Goal: Navigation & Orientation: Find specific page/section

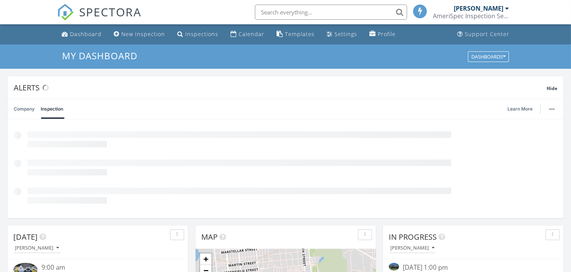
click at [467, 272] on link "905 Runaway Bay, Trent Woods, NC 28562" at bounding box center [443, 276] width 81 height 7
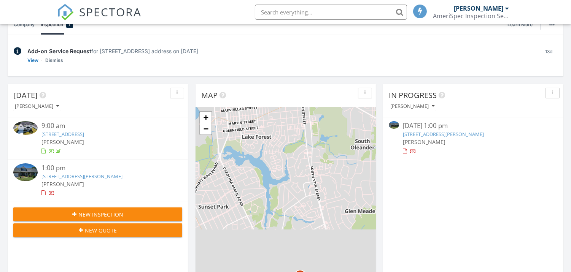
scroll to position [4, 4]
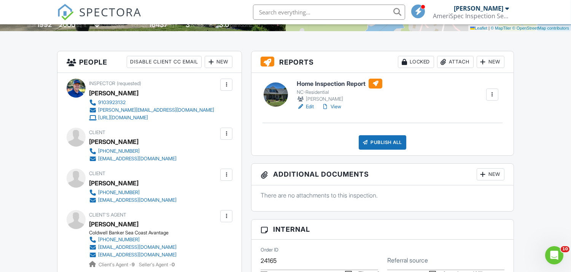
click at [327, 81] on h6 "Home Inspection Report" at bounding box center [340, 84] width 86 height 10
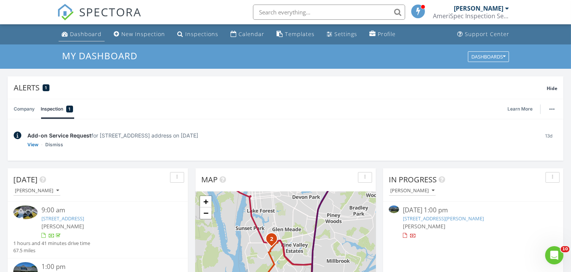
click at [73, 38] on link "Dashboard" at bounding box center [82, 34] width 46 height 14
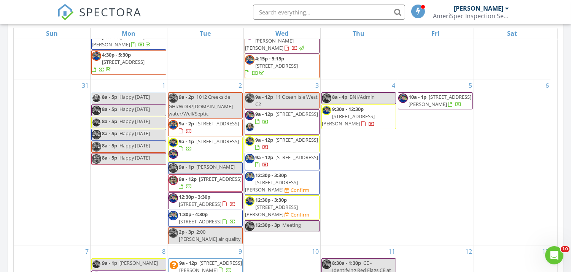
scroll to position [271, 0]
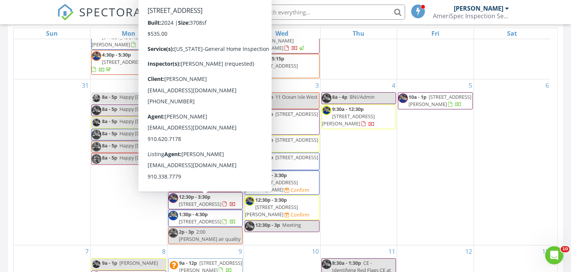
click at [216, 207] on span "40 Peregrine Ct, Surf City 28445" at bounding box center [200, 204] width 43 height 7
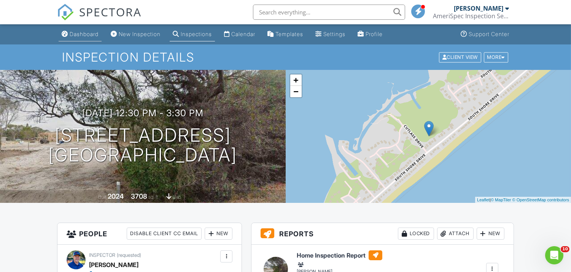
click at [85, 29] on link "Dashboard" at bounding box center [80, 34] width 43 height 14
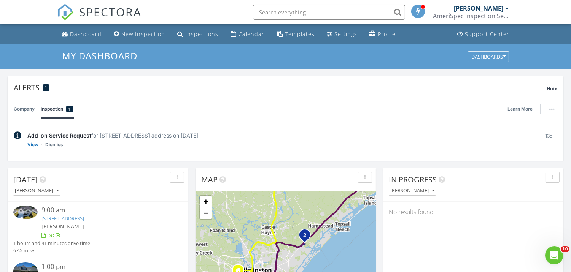
click at [502, 8] on div "[PERSON_NAME]" at bounding box center [478, 9] width 49 height 8
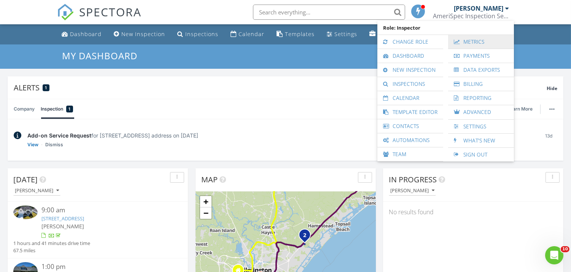
click at [478, 42] on link "Metrics" at bounding box center [481, 42] width 58 height 14
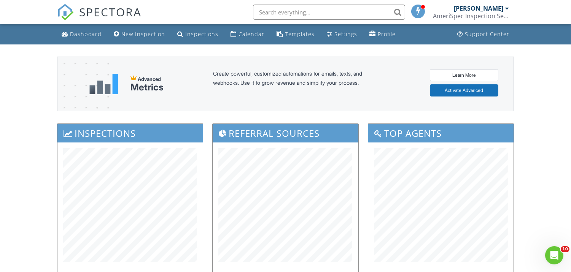
click at [87, 36] on div "Dashboard" at bounding box center [86, 33] width 32 height 7
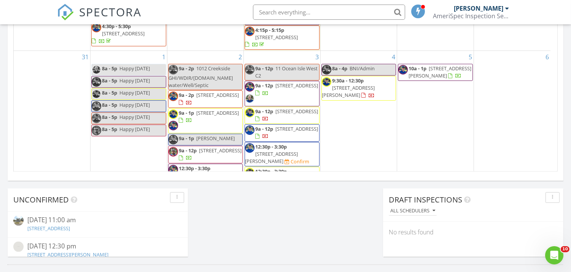
scroll to position [576, 0]
